Goal: Task Accomplishment & Management: Manage account settings

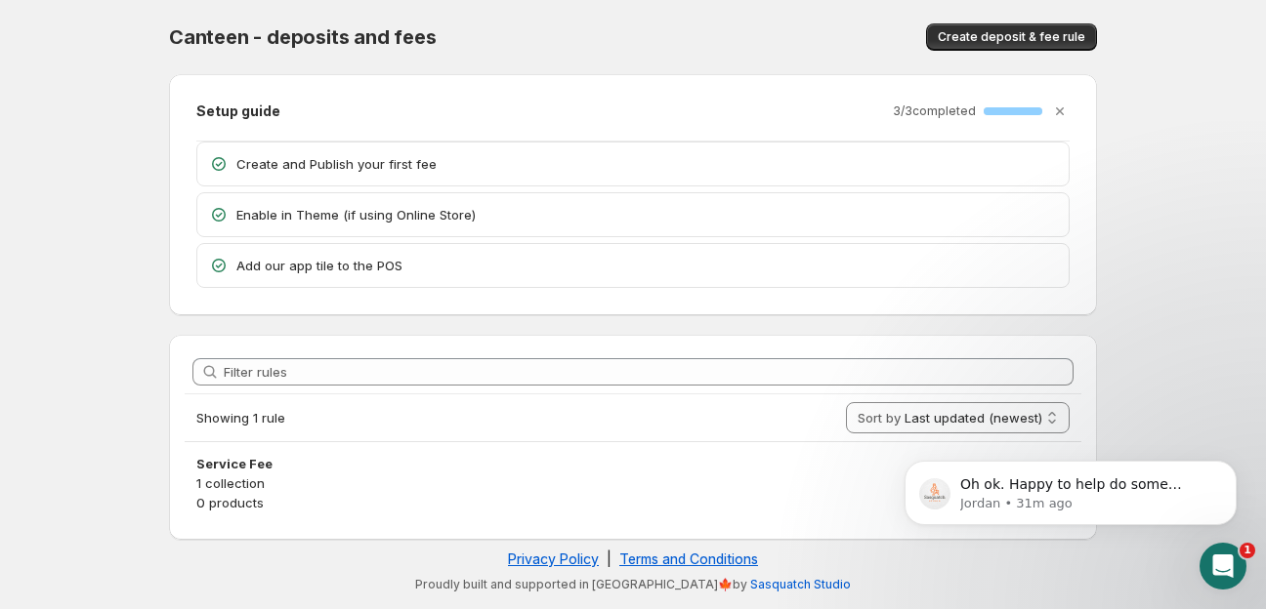
click at [1160, 354] on body "Home Help Canteen - deposits and fees. This page is ready Canteen - deposits an…" at bounding box center [633, 304] width 1266 height 609
click at [269, 493] on p "0 products" at bounding box center [632, 503] width 873 height 20
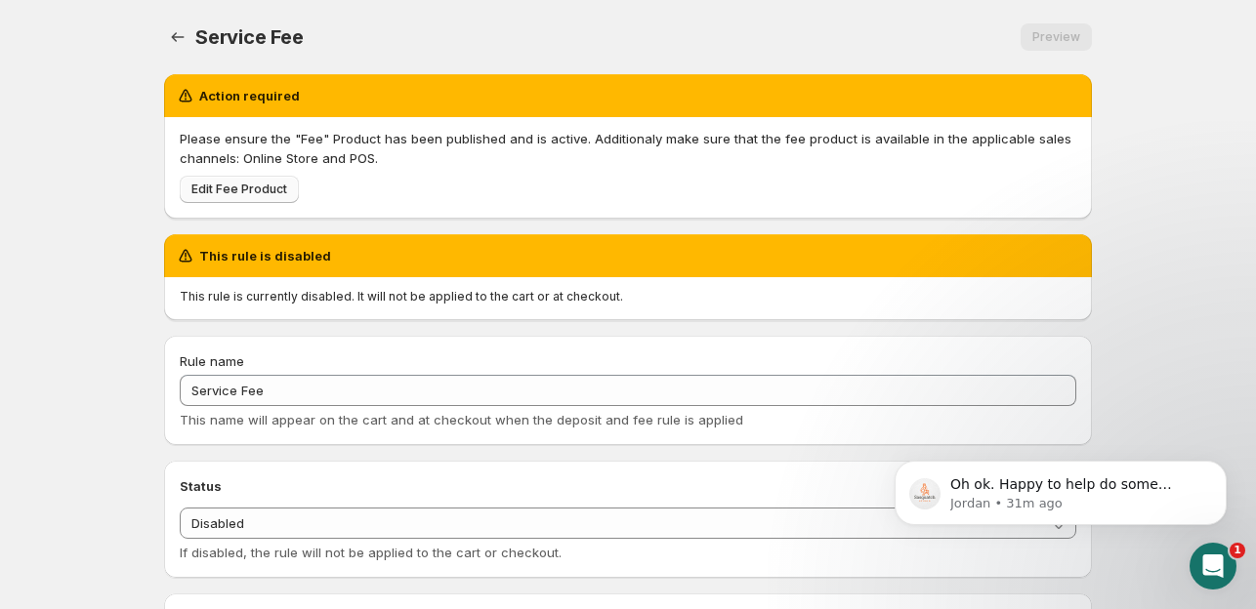
click at [229, 184] on span "Edit Fee Product" at bounding box center [239, 190] width 96 height 16
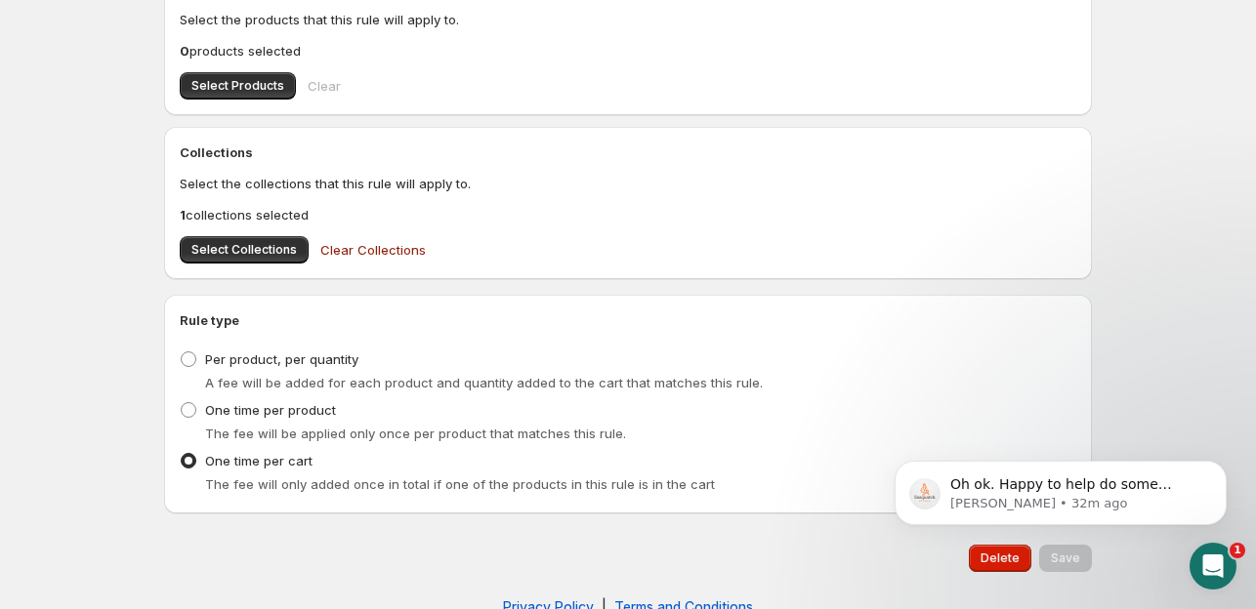
scroll to position [1012, 0]
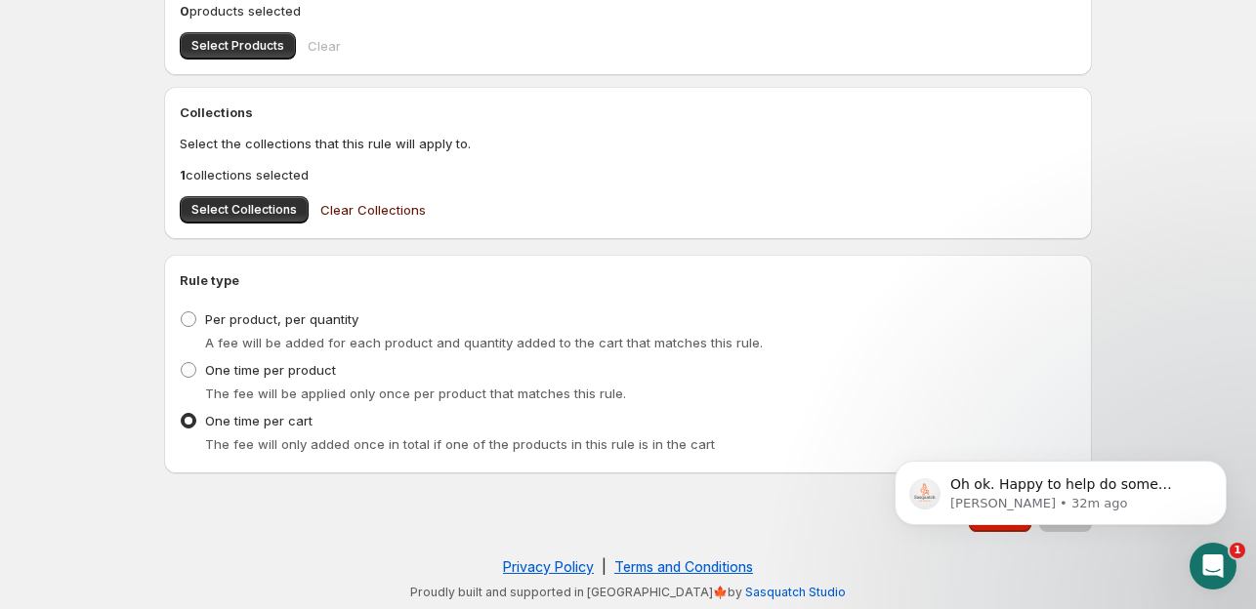
click at [384, 214] on span "Clear Collections" at bounding box center [372, 210] width 105 height 20
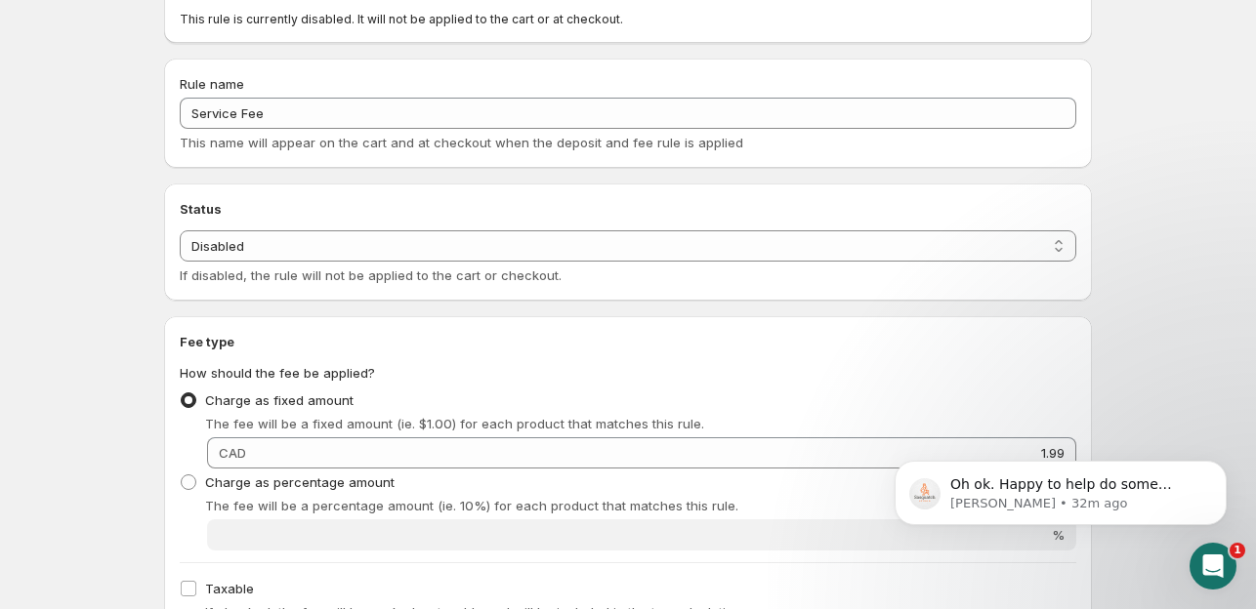
scroll to position [230, 0]
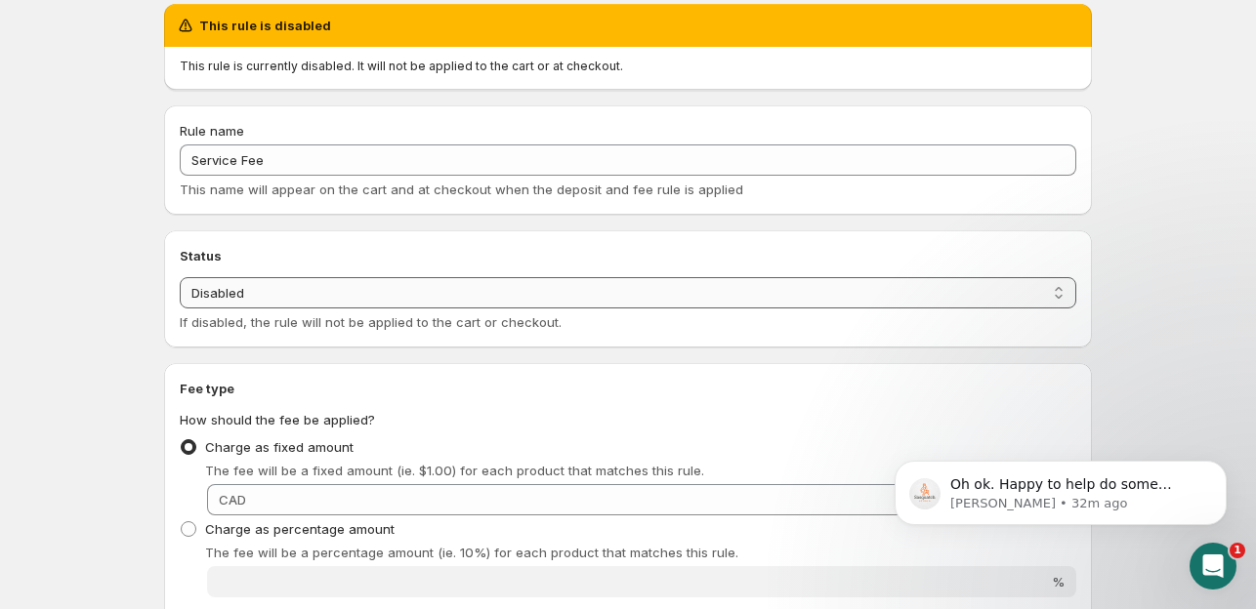
click at [324, 290] on select "Enabled Disabled" at bounding box center [628, 292] width 896 height 31
select select "active"
click at [180, 277] on select "Enabled Disabled" at bounding box center [628, 292] width 896 height 31
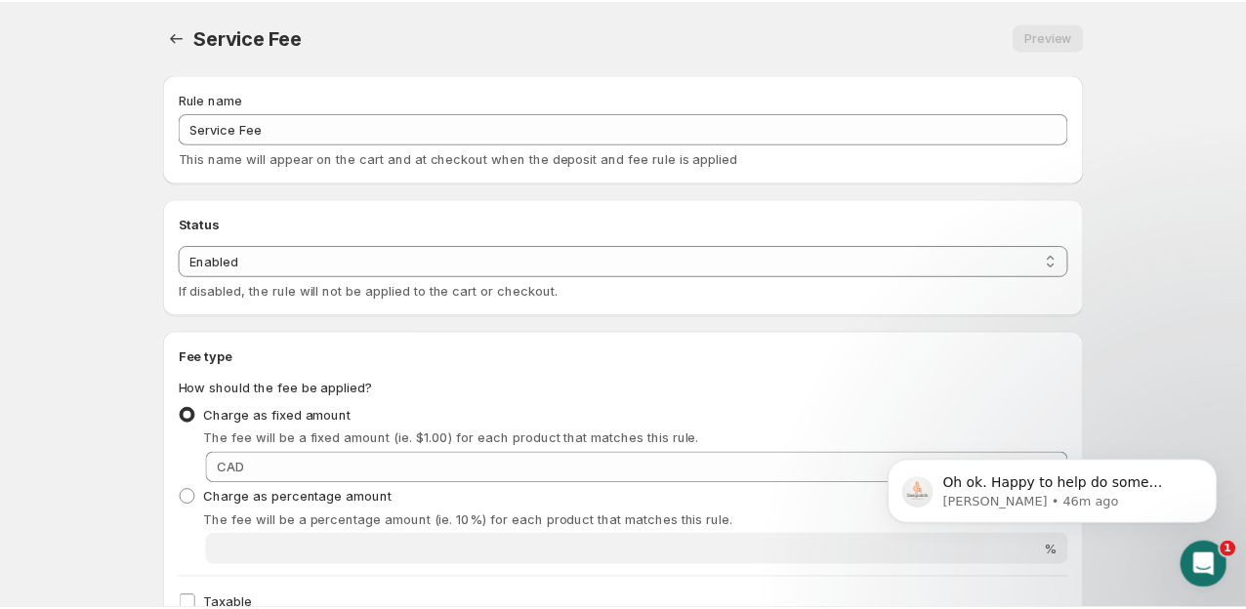
scroll to position [98, 0]
